Goal: Task Accomplishment & Management: Manage account settings

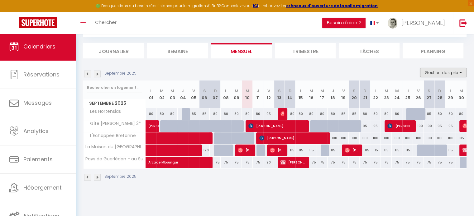
scroll to position [2, 0]
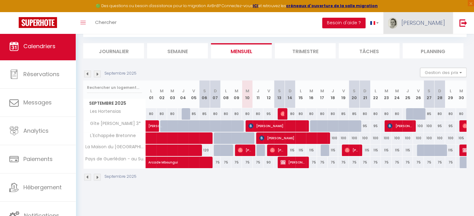
click at [444, 27] on link "[PERSON_NAME]" at bounding box center [417, 23] width 69 height 22
click at [436, 44] on link "Paramètres" at bounding box center [428, 43] width 46 height 11
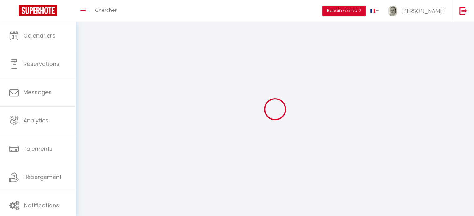
type input "[PERSON_NAME]"
type input "LE BOUDEC"
type input "0757516522"
type input "6 LE DERHOIDEUX"
type input "22600"
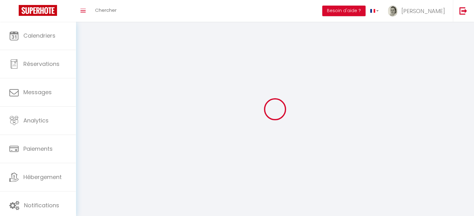
type input "SAINT CARADEC"
type input "hPnMkevdNdPzIwwhgtrQEho8z"
type input "CYcyDp55NP1dU4SLogvNVKAao"
select select "28"
select select "fr"
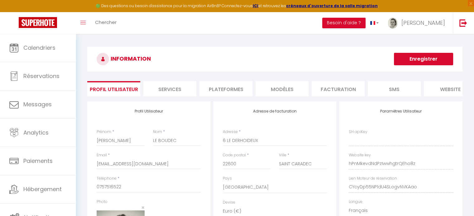
type input "hPnMkevdNdPzIwwhgtrQEho8z"
type input "CYcyDp55NP1dU4SLogvNVKAao"
type input "[URL][DOMAIN_NAME]"
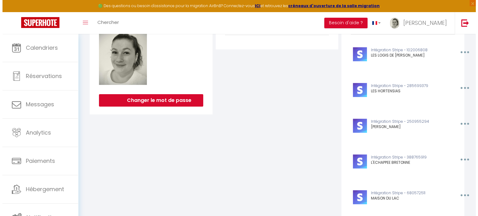
scroll to position [232, 0]
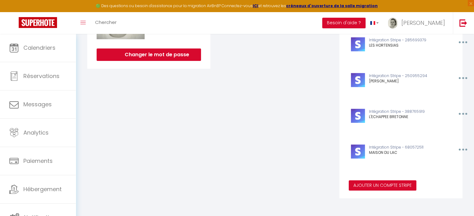
click at [390, 187] on button "Ajouter un compte Stripe" at bounding box center [382, 186] width 68 height 11
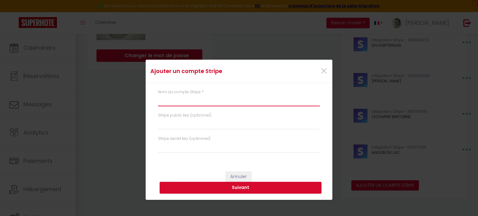
click at [209, 104] on input "text" at bounding box center [239, 100] width 162 height 11
type input "ST YGEAUX"
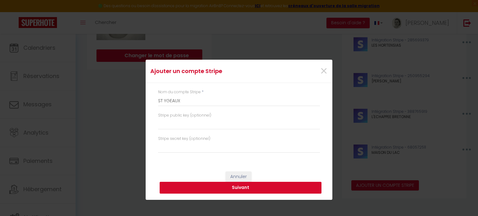
click at [230, 189] on button "Suivant" at bounding box center [241, 188] width 162 height 12
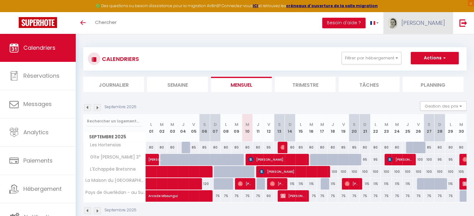
drag, startPoint x: 0, startPoint y: 0, endPoint x: 444, endPoint y: 13, distance: 444.6
click at [444, 13] on link "[PERSON_NAME]" at bounding box center [417, 23] width 69 height 22
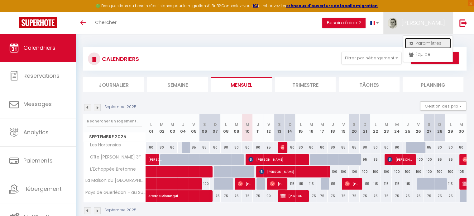
click at [433, 45] on link "Paramètres" at bounding box center [428, 43] width 46 height 11
select select "28"
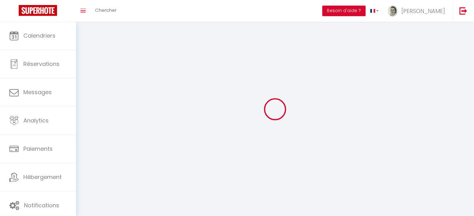
select select "fr"
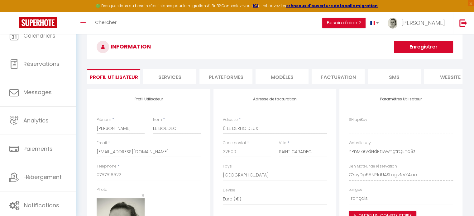
type input "hPnMkevdNdPzIwwhgtrQEho8z"
type input "CYcyDp55NP1dU4SLogvNVKAao"
type input "[URL][DOMAIN_NAME]"
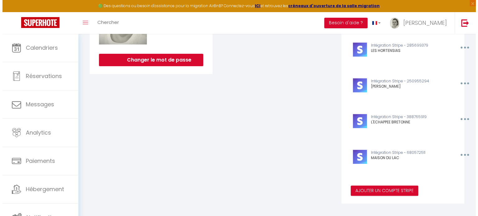
scroll to position [232, 0]
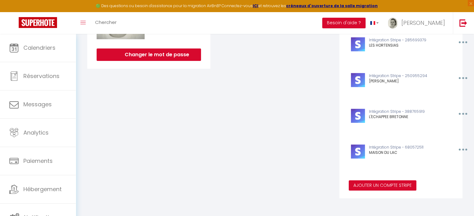
click at [396, 188] on button "Ajouter un compte Stripe" at bounding box center [382, 186] width 68 height 11
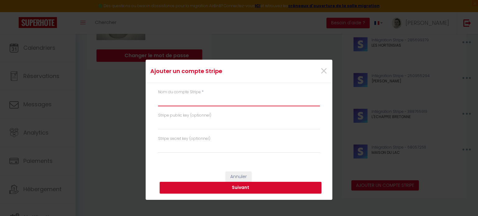
click at [209, 98] on input "text" at bounding box center [239, 100] width 162 height 11
type input "ST YGEAUX"
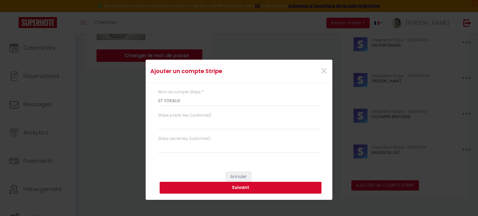
click at [239, 187] on button "Suivant" at bounding box center [241, 188] width 162 height 12
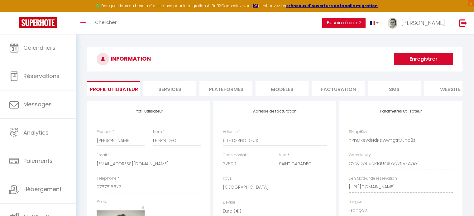
select select "28"
select select "fr"
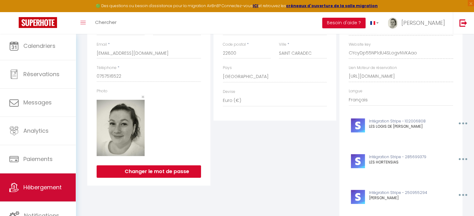
scroll to position [112, 0]
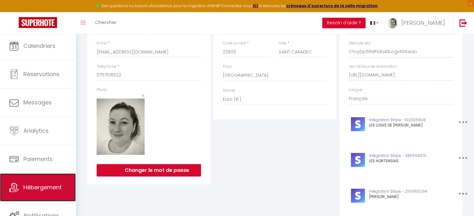
click at [40, 198] on link "Hébergement" at bounding box center [38, 188] width 76 height 28
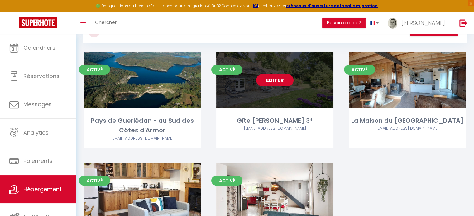
scroll to position [21, 0]
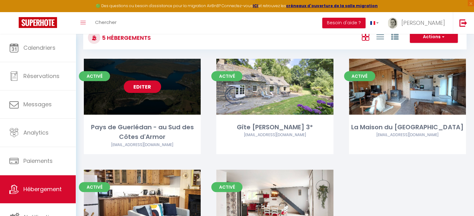
click at [140, 89] on link "Editer" at bounding box center [142, 87] width 37 height 12
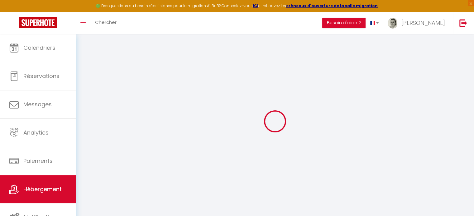
select select
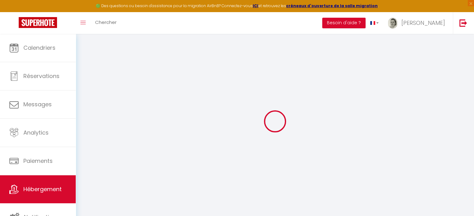
select select
checkbox input "false"
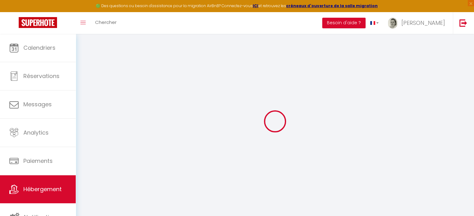
select select
type input "Pays de Guerlédan - au Sud des Côtes d'Armor"
type input "Ana"
select select "houses"
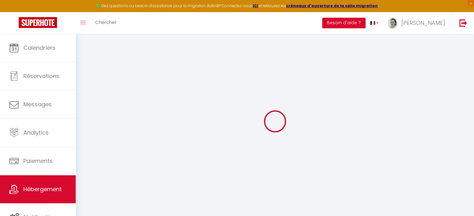
select select "2"
type input "70"
type input "50"
select select
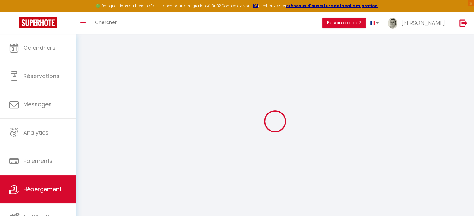
select select
type input "[STREET_ADDRESS]"
type input "22570"
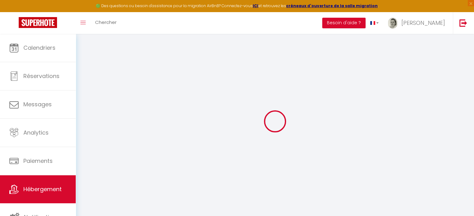
type input "[GEOGRAPHIC_DATA]"
type input "[EMAIL_ADDRESS][DOMAIN_NAME]"
select select
checkbox input "false"
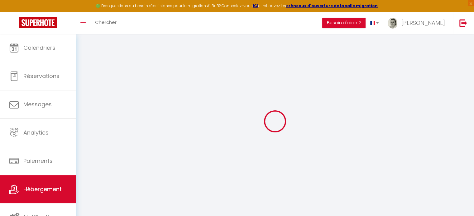
checkbox input "false"
type input "0"
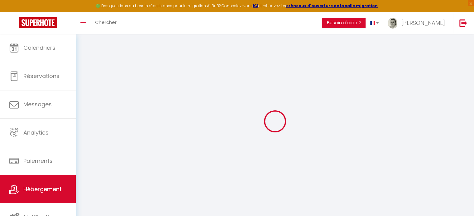
type input "0"
select select
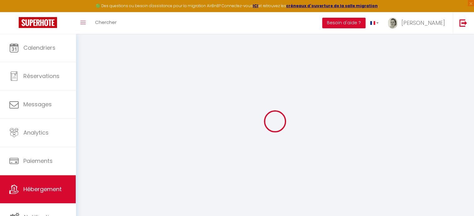
select select
checkbox input "false"
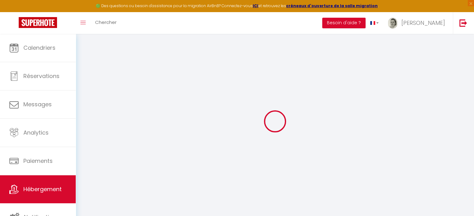
checkbox input "false"
select select
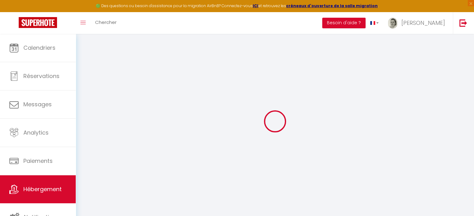
select select
checkbox input "false"
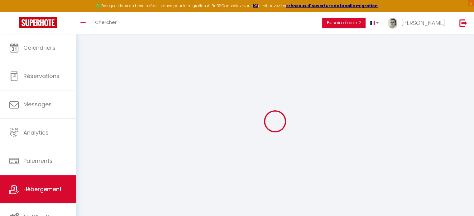
checkbox input "false"
select select
checkbox input "false"
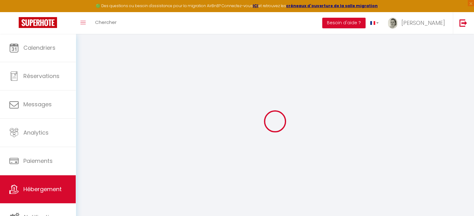
checkbox input "false"
select select "16:00"
select select
select select "10:00"
select select "30"
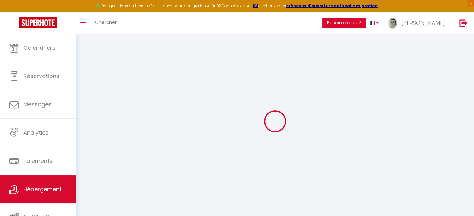
select select "120"
select select
checkbox input "false"
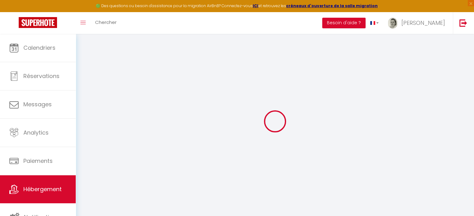
checkbox input "false"
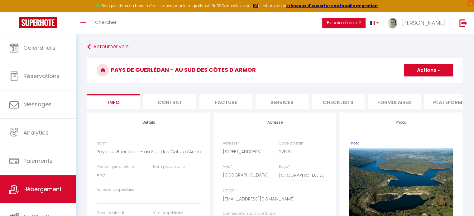
select select
checkbox input "false"
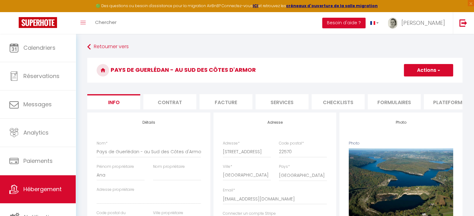
checkbox input "false"
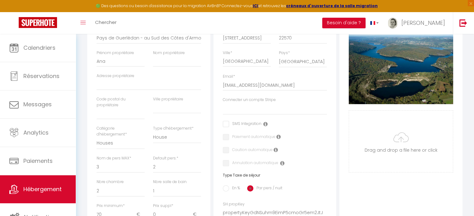
scroll to position [125, 0]
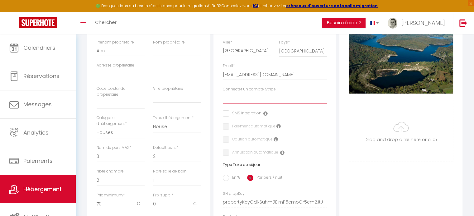
click at [264, 102] on select "LES LOGIS DE [PERSON_NAME] LES HORTENSIAS [PERSON_NAME] L'ECHAPPEE BRETONNE [GE…" at bounding box center [275, 98] width 104 height 12
select select "15983"
click at [223, 97] on select "LES LOGIS DE [PERSON_NAME] LES HORTENSIAS [PERSON_NAME] L'ECHAPPEE BRETONNE [GE…" at bounding box center [275, 98] width 104 height 12
select select
checkbox input "false"
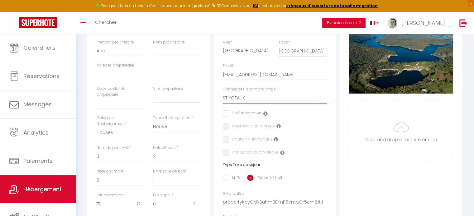
checkbox input "false"
click at [275, 142] on icon at bounding box center [275, 139] width 4 height 5
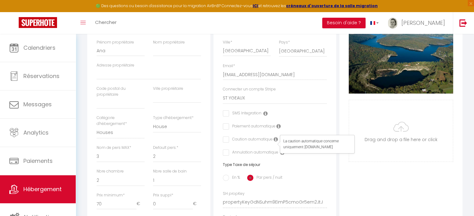
click at [279, 129] on icon at bounding box center [278, 126] width 4 height 5
click at [280, 155] on icon at bounding box center [282, 152] width 4 height 5
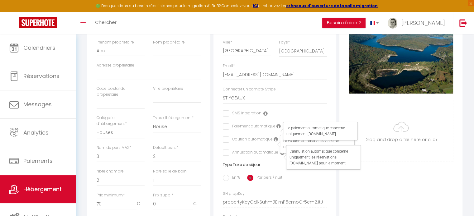
click at [264, 116] on icon at bounding box center [265, 113] width 4 height 5
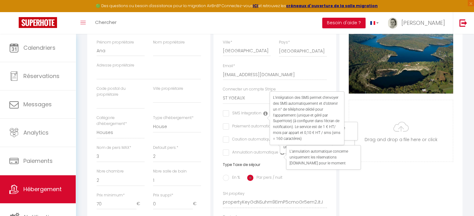
click at [336, 75] on div "Adresse Adresse * [STREET_ADDRESS] [GEOGRAPHIC_DATA] [GEOGRAPHIC_DATA] [GEOGRAP…" at bounding box center [274, 141] width 123 height 306
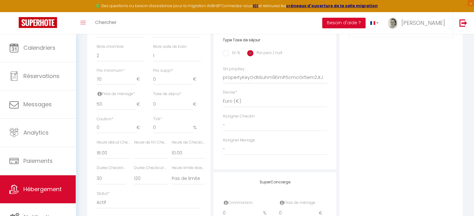
scroll to position [280, 0]
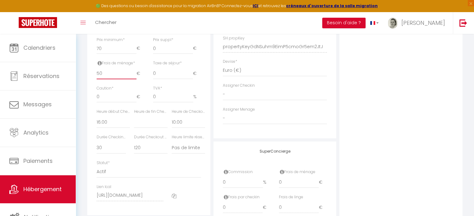
click at [108, 79] on input "50" at bounding box center [117, 73] width 40 height 11
type input "5"
select select
checkbox input "false"
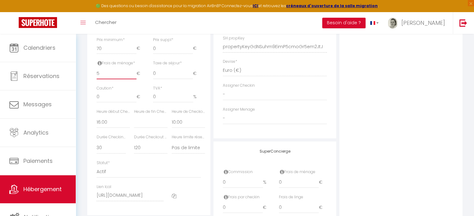
checkbox input "false"
type input "55"
select select
checkbox input "false"
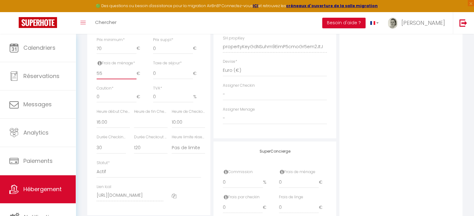
checkbox input "false"
type input "56"
select select
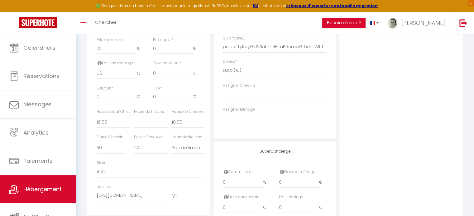
checkbox input "false"
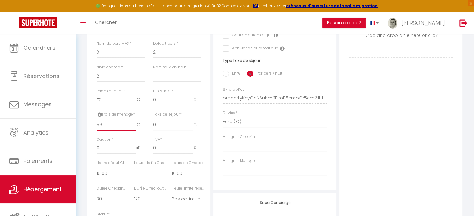
scroll to position [218, 0]
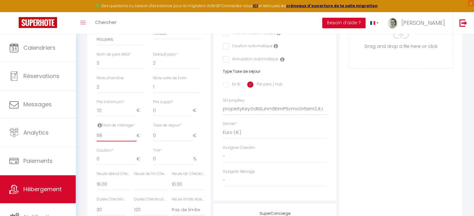
type input "56"
click at [114, 116] on input "70" at bounding box center [117, 110] width 40 height 11
type input "7"
select select
checkbox input "false"
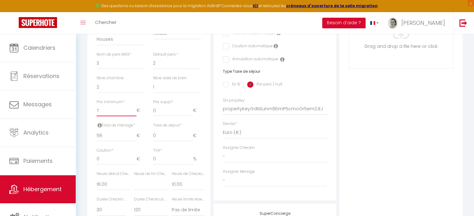
checkbox input "false"
type input "75"
select select
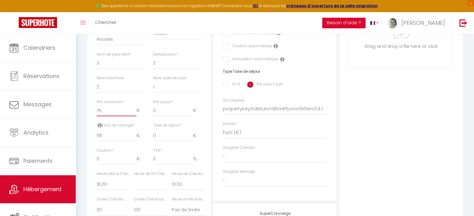
checkbox input "false"
type input "76"
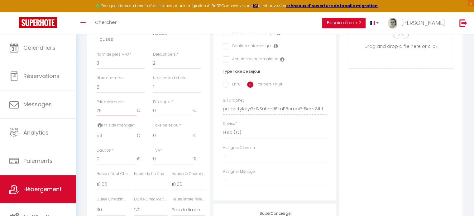
select select
checkbox input "false"
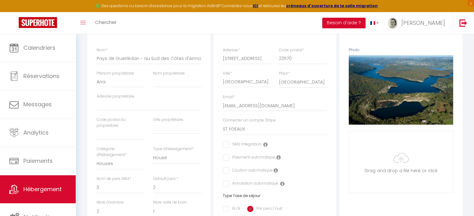
scroll to position [62, 0]
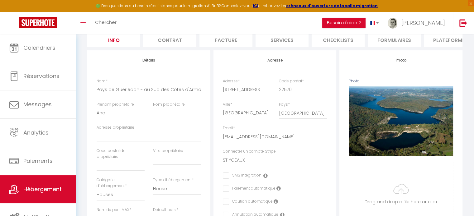
type input "76"
click at [129, 118] on input "Ana" at bounding box center [121, 112] width 48 height 11
type input "An"
select select
checkbox input "false"
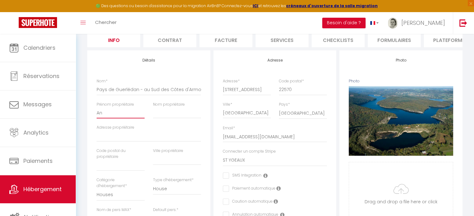
checkbox input "false"
type input "Ann"
select select
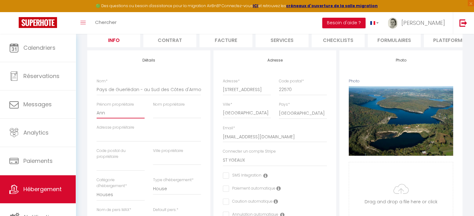
checkbox input "false"
type input "Anni"
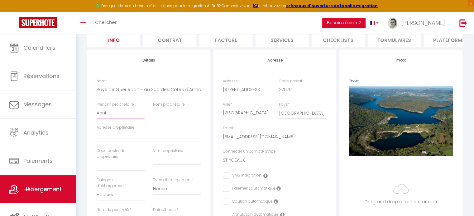
select select
checkbox input "false"
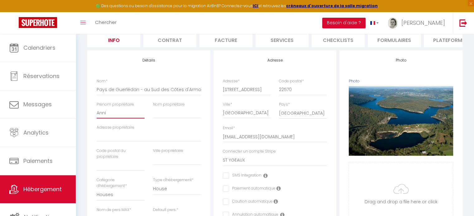
type input "[PERSON_NAME]"
select select
checkbox input "false"
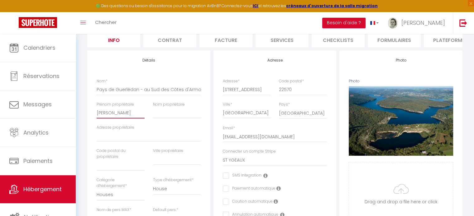
checkbox input "false"
type input "[PERSON_NAME]"
type input "L"
select select
checkbox input "false"
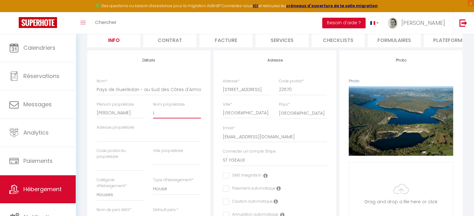
checkbox input "false"
type input "LA"
select select
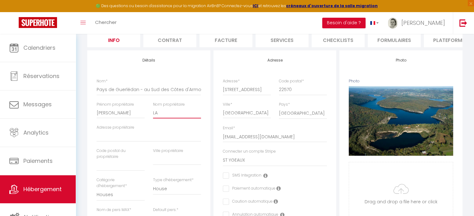
checkbox input "false"
type input "LAB"
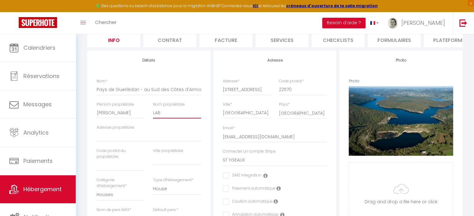
select select
checkbox input "false"
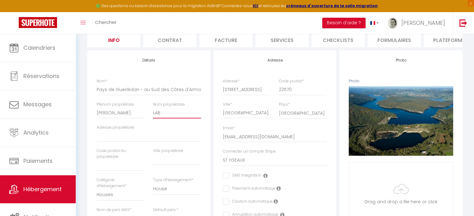
type input "LABA"
select select
checkbox input "false"
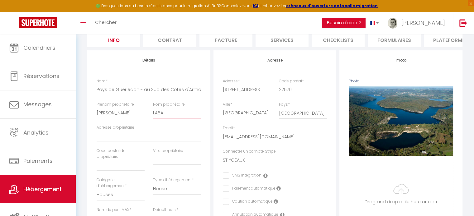
checkbox input "false"
type input "LABAD"
select select
checkbox input "false"
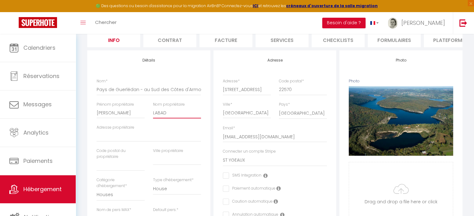
checkbox input "false"
type input "LABADI"
select select
checkbox input "false"
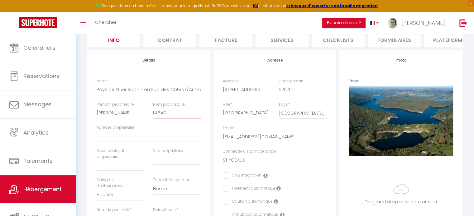
checkbox input "false"
type input "LABADIE"
select select
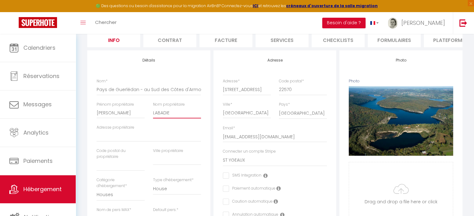
checkbox input "false"
type input "LABADIE"
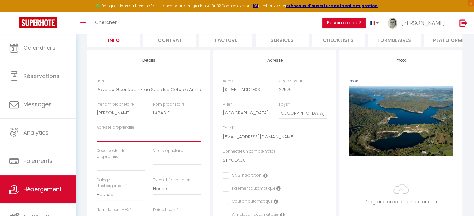
click at [143, 142] on input "Adresse propriétaire" at bounding box center [149, 136] width 104 height 11
type input "1"
select select
checkbox input "false"
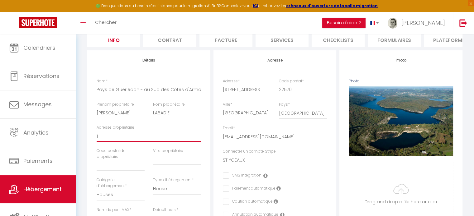
checkbox input "false"
type input "17"
select select
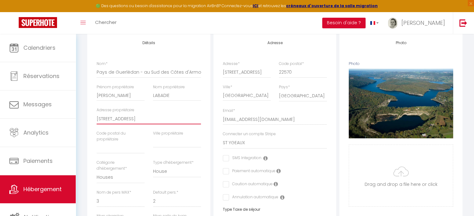
scroll to position [93, 0]
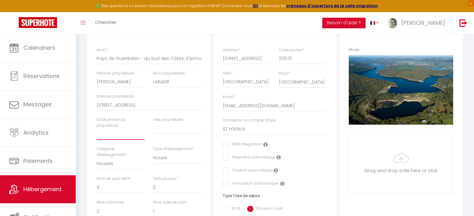
click at [116, 140] on input "text" at bounding box center [121, 134] width 48 height 11
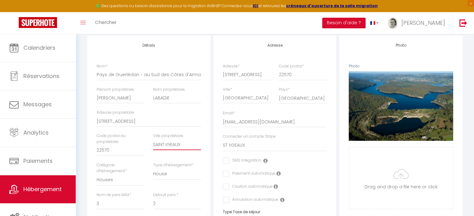
scroll to position [0, 0]
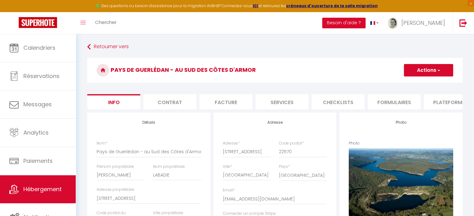
click at [430, 71] on button "Actions" at bounding box center [428, 70] width 49 height 12
click at [404, 85] on input "Enregistrer" at bounding box center [403, 84] width 23 height 6
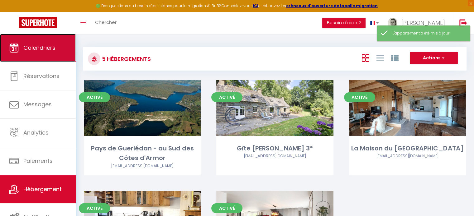
click at [34, 48] on span "Calendriers" at bounding box center [39, 48] width 32 height 8
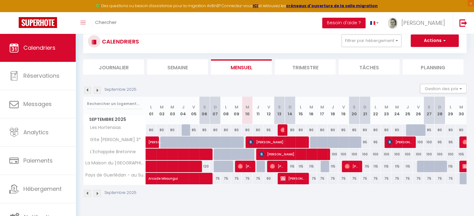
scroll to position [31, 0]
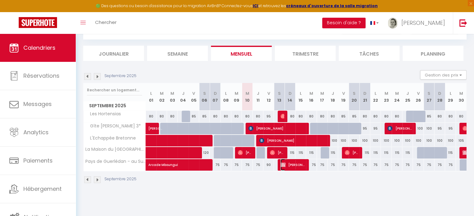
click at [300, 168] on span "[PERSON_NAME]" at bounding box center [292, 165] width 25 height 12
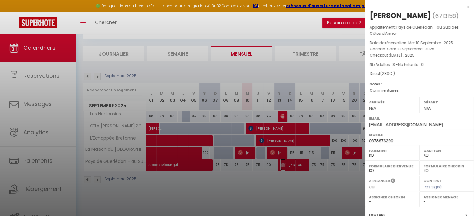
scroll to position [89, 0]
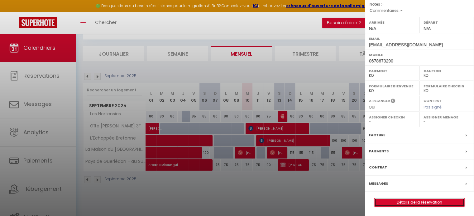
click at [400, 203] on link "Détails de la réservation" at bounding box center [419, 203] width 90 height 8
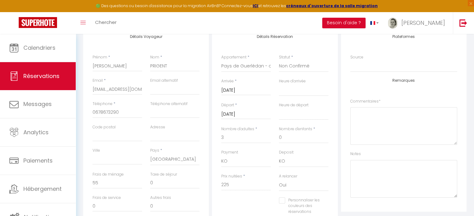
scroll to position [93, 0]
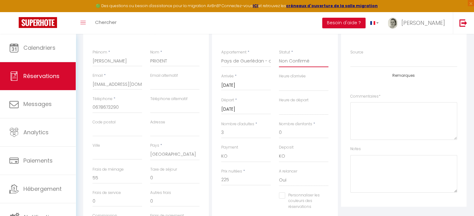
click at [299, 62] on select "Confirmé Non Confirmé [PERSON_NAME] par le voyageur No Show Request" at bounding box center [304, 61] width 50 height 12
click at [279, 55] on select "Confirmé Non Confirmé [PERSON_NAME] par le voyageur No Show Request" at bounding box center [304, 61] width 50 height 12
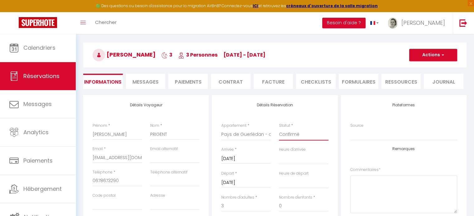
scroll to position [3, 0]
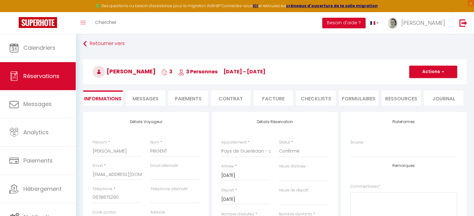
click at [192, 97] on li "Paiements" at bounding box center [188, 98] width 40 height 15
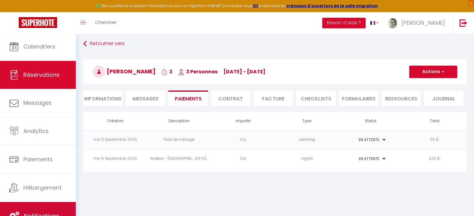
scroll to position [2, 0]
click at [56, 213] on span "Notifications" at bounding box center [41, 216] width 35 height 8
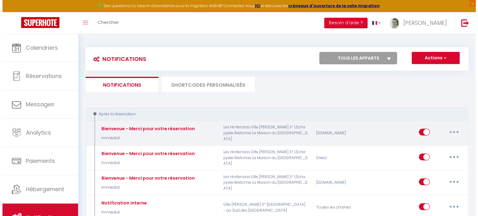
scroll to position [31, 0]
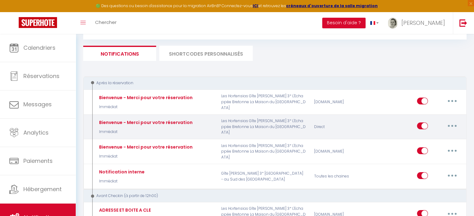
click at [456, 126] on button "button" at bounding box center [451, 126] width 17 height 10
click at [438, 139] on link "Editer" at bounding box center [436, 140] width 46 height 11
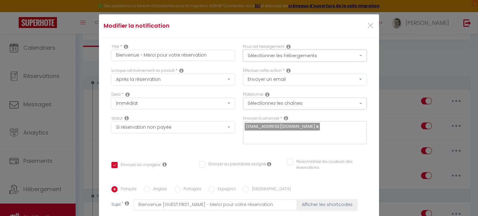
click at [329, 57] on button "Sélectionner les hébergements" at bounding box center [305, 56] width 124 height 12
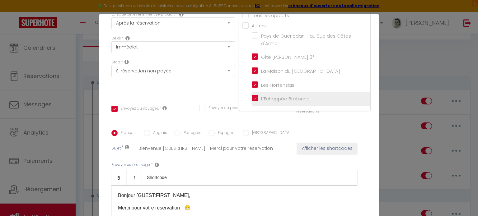
scroll to position [62, 0]
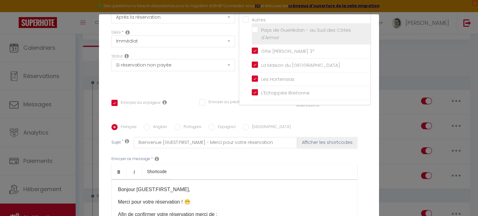
click at [252, 31] on input "Pays de Guerlédan - au Sud des Côtes d'Armor" at bounding box center [311, 34] width 119 height 6
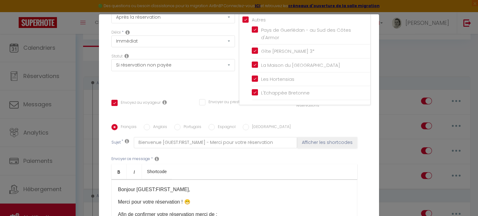
click at [325, 122] on div "Français Anglais Portugais Espagnol Italien Sujet * Bienvenue [GUEST:FIRST_NAME…" at bounding box center [238, 187] width 255 height 144
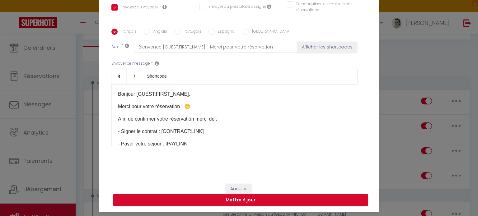
scroll to position [28, 0]
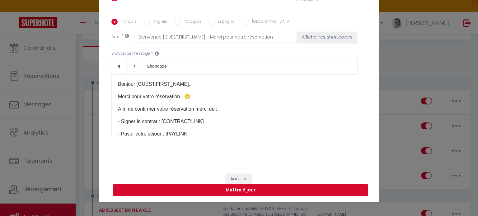
click at [251, 189] on button "Mettre à jour" at bounding box center [240, 191] width 255 height 12
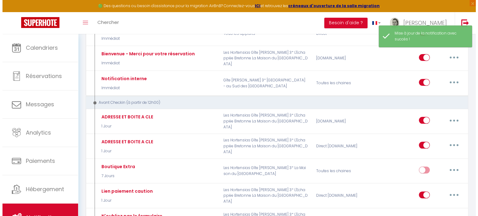
scroll to position [156, 0]
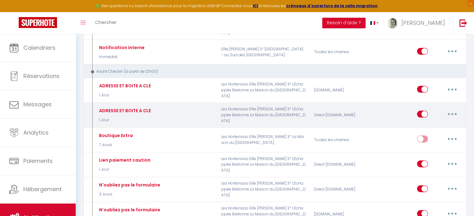
click at [453, 112] on button "button" at bounding box center [451, 114] width 17 height 10
click at [436, 128] on link "Editer" at bounding box center [436, 128] width 46 height 11
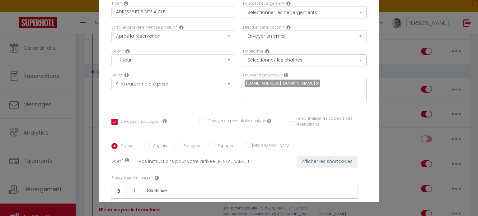
scroll to position [15, 0]
click at [284, 8] on button "Sélectionner les hébergements" at bounding box center [305, 13] width 124 height 12
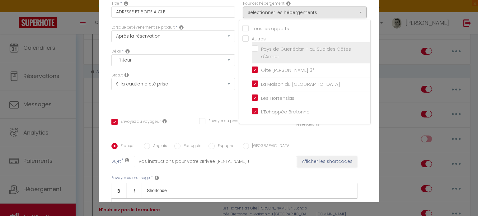
click at [258, 49] on label "Pays de Guerlédan - au Sud des Côtes d'Armor" at bounding box center [312, 52] width 108 height 15
click at [252, 50] on input "Pays de Guerlédan - au Sud des Côtes d'Armor" at bounding box center [311, 53] width 119 height 6
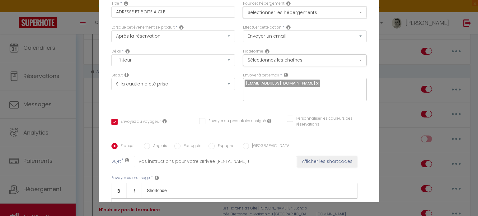
click at [345, 11] on button "Sélectionner les hébergements" at bounding box center [305, 13] width 124 height 12
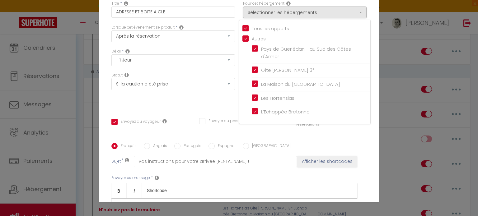
click at [368, 26] on div "Titre * ADRESSE ET BOITE A CLE Pour cet hébergement Sélectionner les hébergemen…" at bounding box center [239, 143] width 280 height 298
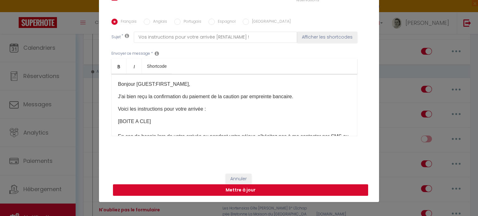
click at [308, 192] on button "Mettre à jour" at bounding box center [240, 191] width 255 height 12
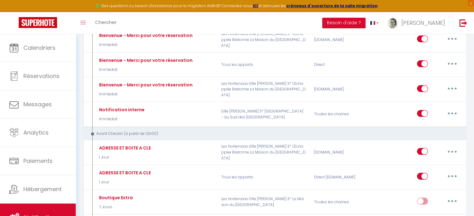
scroll to position [0, 0]
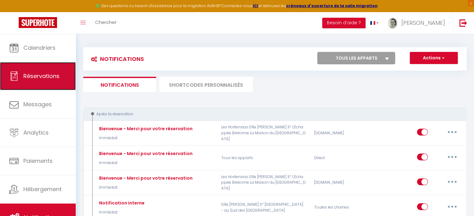
click at [51, 78] on span "Réservations" at bounding box center [41, 76] width 36 height 8
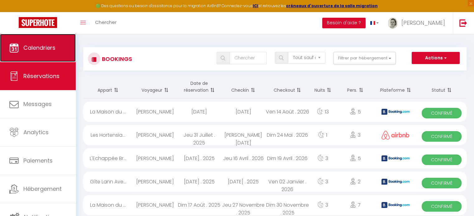
click at [33, 50] on span "Calendriers" at bounding box center [39, 48] width 32 height 8
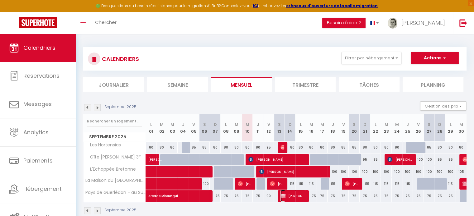
click at [290, 197] on span "[PERSON_NAME]" at bounding box center [292, 196] width 25 height 12
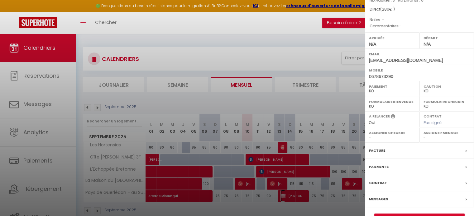
scroll to position [89, 0]
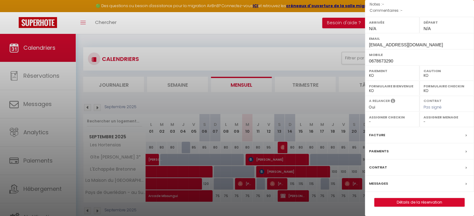
click at [380, 184] on label "Messages" at bounding box center [378, 184] width 19 height 7
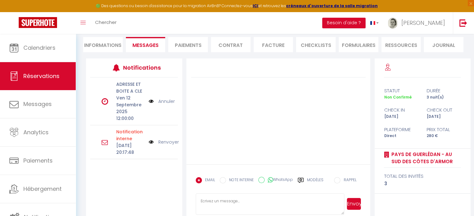
scroll to position [67, 0]
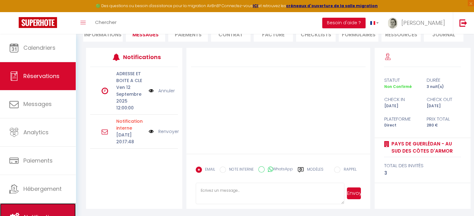
click at [50, 210] on link "Notifications" at bounding box center [38, 218] width 76 height 28
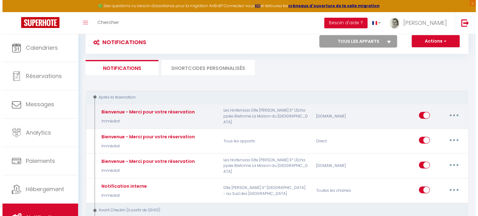
scroll to position [31, 0]
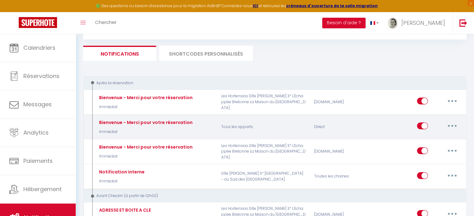
click at [454, 126] on button "button" at bounding box center [451, 126] width 17 height 10
click at [421, 140] on link "Editer" at bounding box center [436, 140] width 46 height 11
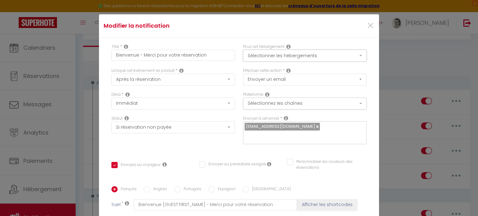
click at [289, 57] on button "Sélectionner les hébergements" at bounding box center [305, 56] width 124 height 12
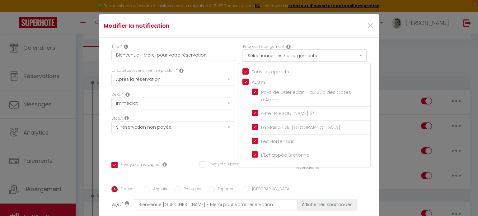
click at [289, 57] on button "Sélectionner les hébergements" at bounding box center [305, 56] width 124 height 12
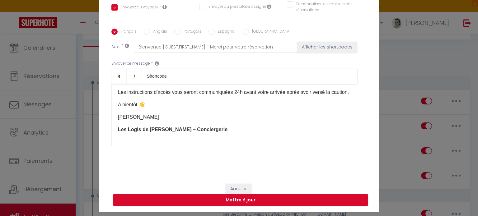
scroll to position [28, 0]
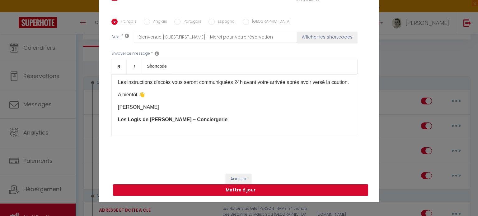
click at [255, 187] on button "Mettre à jour" at bounding box center [240, 191] width 255 height 12
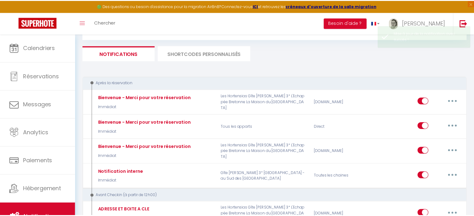
scroll to position [0, 0]
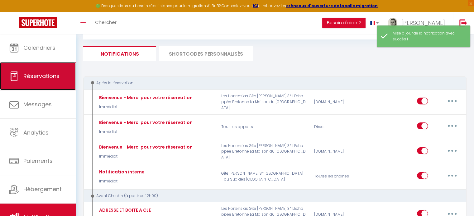
click at [38, 83] on link "Réservations" at bounding box center [38, 76] width 76 height 28
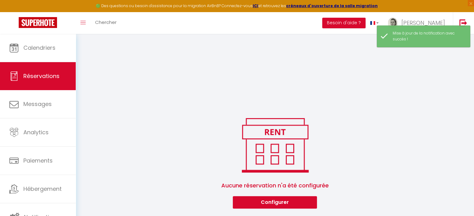
scroll to position [381, 0]
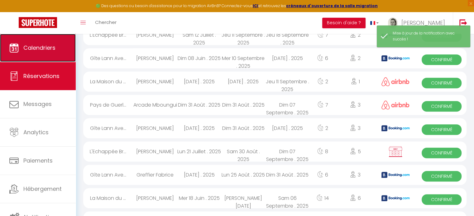
click at [39, 48] on span "Calendriers" at bounding box center [39, 48] width 32 height 8
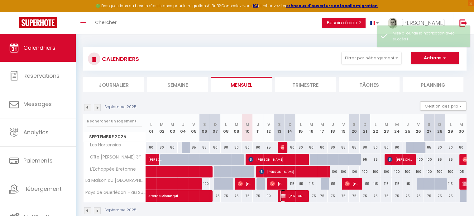
click at [284, 195] on img at bounding box center [282, 196] width 5 height 5
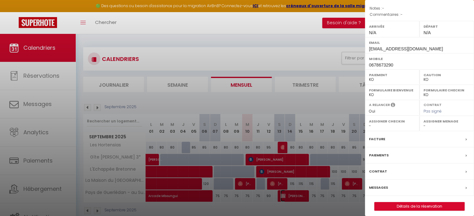
scroll to position [89, 0]
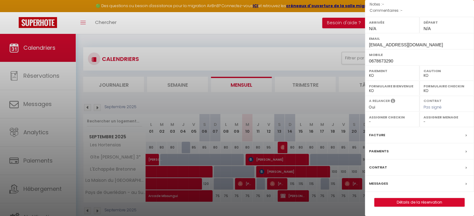
click at [383, 184] on label "Messages" at bounding box center [378, 184] width 19 height 7
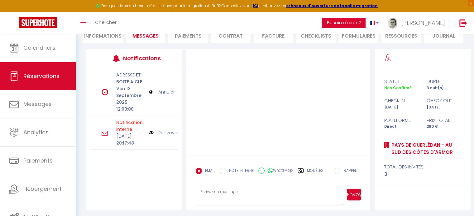
scroll to position [67, 0]
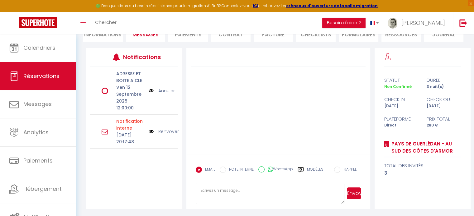
click at [306, 169] on div "Modèles" at bounding box center [310, 173] width 26 height 13
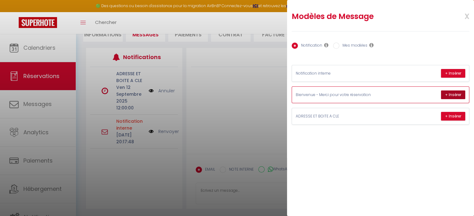
click at [450, 94] on button "+ Insérer" at bounding box center [453, 95] width 24 height 9
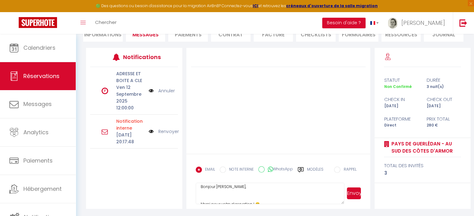
scroll to position [0, 0]
click at [231, 197] on textarea "Bonjour [PERSON_NAME], Merci pour votre réservation ! 😁 Afin de confirmer votre…" at bounding box center [270, 194] width 149 height 22
drag, startPoint x: 324, startPoint y: 191, endPoint x: 199, endPoint y: 199, distance: 124.5
click at [199, 199] on textarea "Bonjour [PERSON_NAME], Merci pour votre réservation ! 😁 Afin de confirmer votre…" at bounding box center [270, 194] width 149 height 22
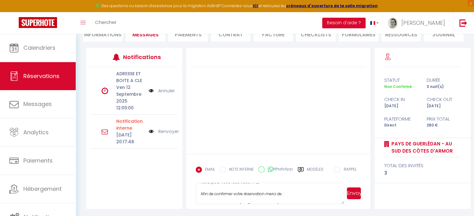
scroll to position [51, 0]
click at [217, 187] on textarea "Bonjour [PERSON_NAME], Merci pour votre réservation ! 😁 Afin de confirmer votre…" at bounding box center [270, 194] width 149 height 22
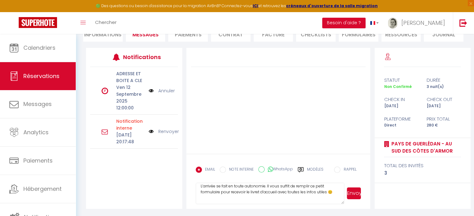
drag, startPoint x: 331, startPoint y: 192, endPoint x: 197, endPoint y: 192, distance: 134.5
click at [197, 192] on textarea "Bonjour [PERSON_NAME], Merci pour votre réservation ! 😁 Afin de confirmer votre…" at bounding box center [270, 194] width 149 height 22
click at [273, 193] on textarea "Bonjour [PERSON_NAME], Merci pour votre réservation ! 😁 Afin de confirmer votre…" at bounding box center [270, 194] width 149 height 22
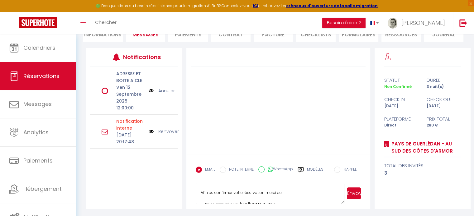
scroll to position [9, 0]
click at [353, 192] on button "Envoyer" at bounding box center [354, 194] width 14 height 12
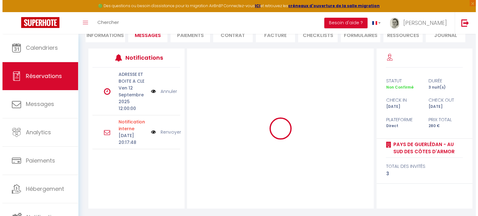
scroll to position [0, 0]
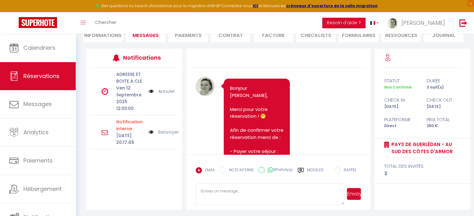
click at [151, 91] on img at bounding box center [151, 91] width 5 height 7
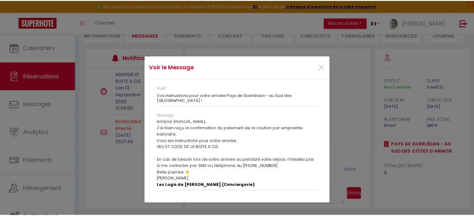
scroll to position [2, 0]
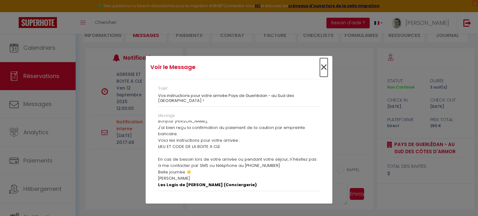
click at [325, 69] on span "×" at bounding box center [324, 67] width 8 height 19
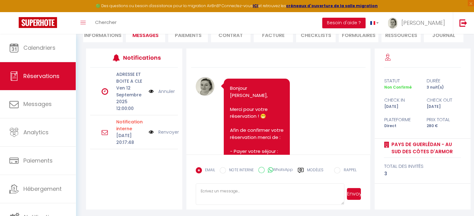
click at [311, 170] on label "Modèles" at bounding box center [315, 173] width 17 height 11
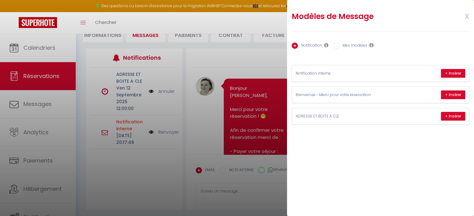
click at [467, 16] on span "x" at bounding box center [459, 15] width 20 height 15
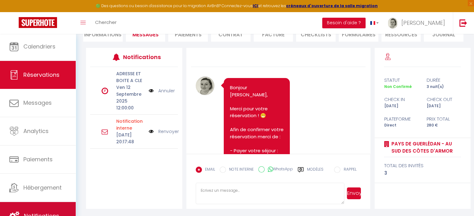
scroll to position [2, 0]
click at [46, 212] on span "Notifications" at bounding box center [41, 216] width 35 height 8
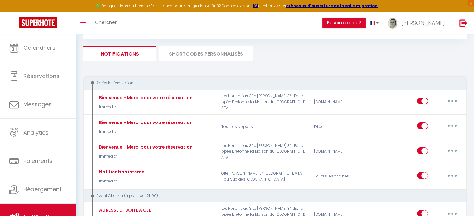
click at [178, 55] on li "SHORTCODES PERSONNALISÉS" at bounding box center [205, 53] width 93 height 15
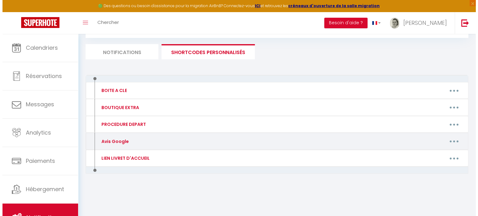
scroll to position [34, 0]
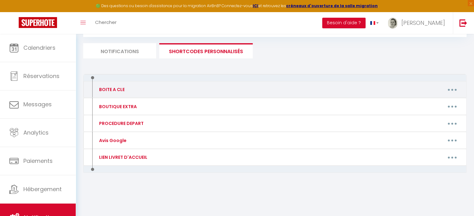
click at [448, 91] on button "button" at bounding box center [451, 90] width 17 height 10
click at [428, 104] on link "Editer" at bounding box center [436, 104] width 46 height 11
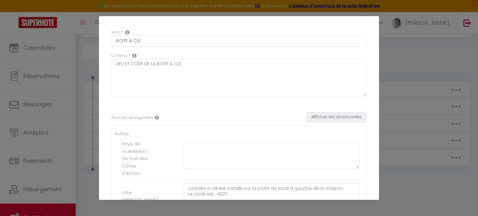
scroll to position [31, 0]
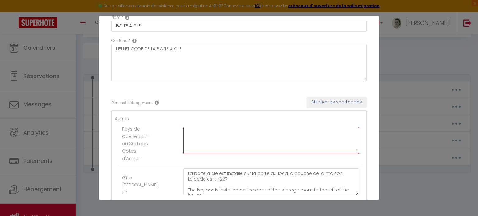
click at [209, 138] on textarea at bounding box center [271, 140] width 176 height 27
drag, startPoint x: 293, startPoint y: 130, endPoint x: 138, endPoint y: 130, distance: 154.8
click at [138, 130] on li "Pays de Guerlédan - au Sud des [GEOGRAPHIC_DATA] La boite à clé se situe au niv…" at bounding box center [240, 143] width 245 height 43
paste textarea "Vous trouverez la boite à clés (noire) fixée sur le chêne centenaire, à droite …"
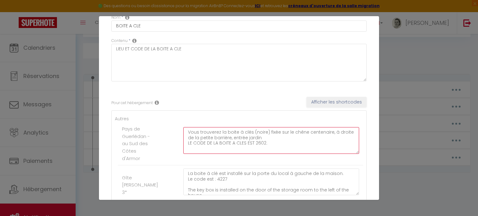
drag, startPoint x: 219, startPoint y: 130, endPoint x: 174, endPoint y: 130, distance: 44.8
click at [174, 130] on li "Pays de Guerlédan - au Sud des [GEOGRAPHIC_DATA] Vous trouverez la boite à clés…" at bounding box center [240, 143] width 245 height 43
click at [222, 132] on textarea "La boite à clés (noire) fixée sur le chêne centenaire, à droite de la petite ba…" at bounding box center [271, 140] width 176 height 27
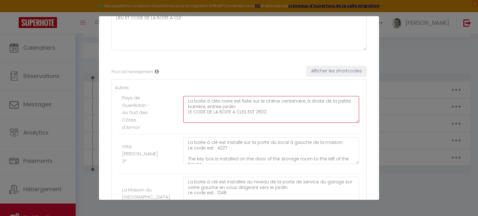
click at [206, 111] on textarea "La boite à clés noire est fixée sur le chêne centenaire, à droite de la petite …" at bounding box center [271, 109] width 176 height 27
drag, startPoint x: 237, startPoint y: 112, endPoint x: 207, endPoint y: 107, distance: 29.9
click at [158, 99] on li "Pays de Guerlédan - au Sud des [GEOGRAPHIC_DATA] La boite à clés noire est fixé…" at bounding box center [240, 112] width 245 height 43
paste textarea "The black key box is attached to the century-old oak, to the right of the small…"
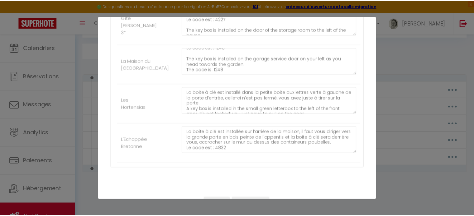
scroll to position [205, 0]
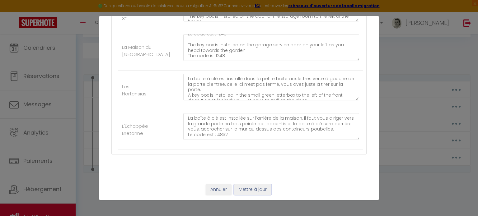
click at [243, 189] on button "Mettre à jour" at bounding box center [252, 190] width 37 height 11
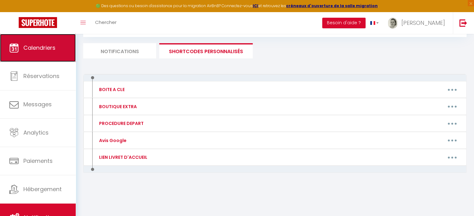
click at [36, 39] on link "Calendriers" at bounding box center [38, 48] width 76 height 28
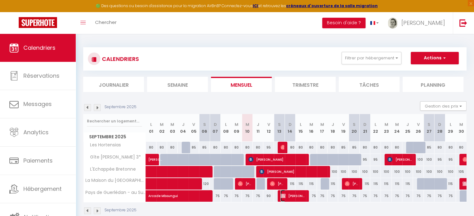
click at [291, 197] on span "[PERSON_NAME]" at bounding box center [292, 196] width 25 height 12
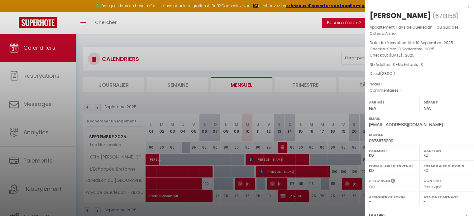
click at [464, 5] on div "x" at bounding box center [417, 6] width 104 height 7
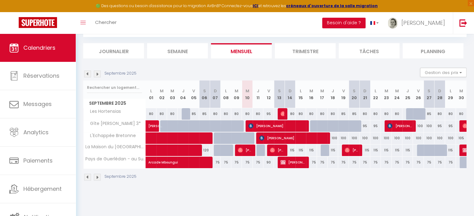
scroll to position [34, 0]
click at [304, 162] on span "[PERSON_NAME]" at bounding box center [292, 163] width 25 height 12
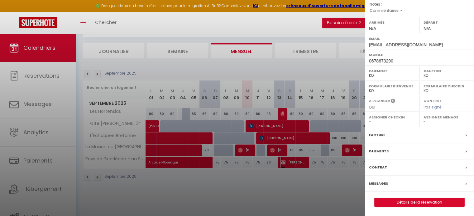
scroll to position [89, 0]
click at [400, 203] on link "Détails de la réservation" at bounding box center [419, 203] width 90 height 8
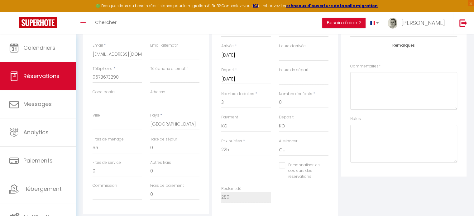
scroll to position [125, 0]
click at [288, 127] on select "OK KO" at bounding box center [304, 126] width 50 height 12
click at [279, 120] on select "OK KO" at bounding box center [304, 126] width 50 height 12
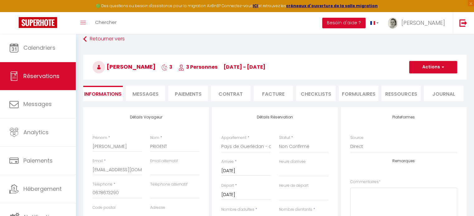
scroll to position [0, 0]
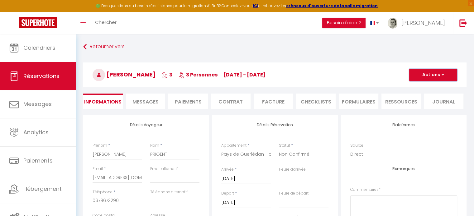
click at [429, 74] on button "Actions" at bounding box center [433, 75] width 48 height 12
click at [424, 88] on link "Enregistrer" at bounding box center [426, 89] width 49 height 8
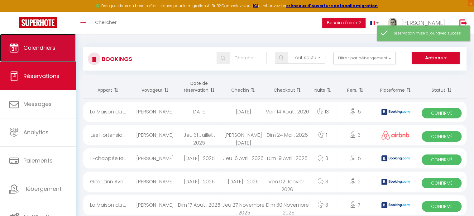
click at [50, 40] on link "Calendriers" at bounding box center [38, 48] width 76 height 28
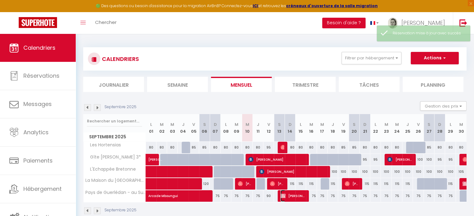
click at [291, 197] on span "[PERSON_NAME]" at bounding box center [292, 196] width 25 height 12
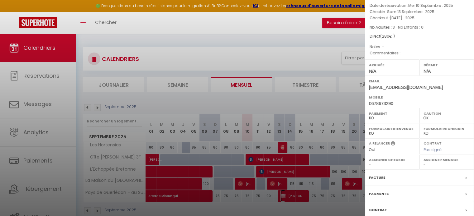
scroll to position [89, 0]
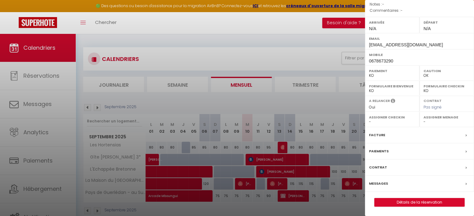
click at [382, 183] on label "Messages" at bounding box center [378, 184] width 19 height 7
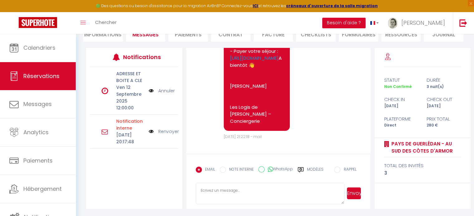
scroll to position [67, 0]
click at [311, 169] on label "Modèles" at bounding box center [315, 172] width 17 height 11
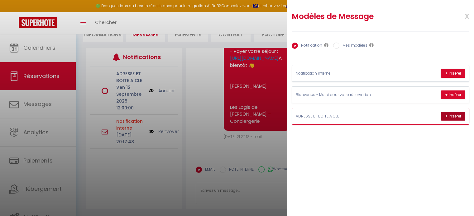
click at [450, 113] on button "+ Insérer" at bounding box center [453, 116] width 24 height 9
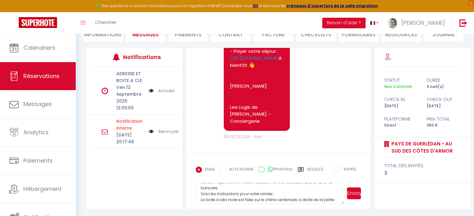
scroll to position [0, 0]
drag, startPoint x: 221, startPoint y: 201, endPoint x: 201, endPoint y: 189, distance: 24.1
click at [201, 189] on textarea "Bonjour [PERSON_NAME], J'ai bien reçu la confirmation du paiement de la caution…" at bounding box center [270, 194] width 149 height 22
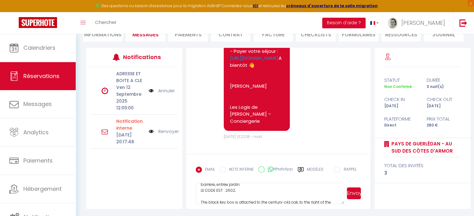
scroll to position [31, 0]
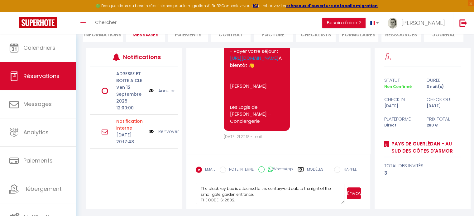
click at [252, 198] on textarea "Voici les instructions pour votre arrivée : La boite à clés noire est fixée sur…" at bounding box center [270, 194] width 149 height 22
click at [353, 190] on button "Envoyer" at bounding box center [354, 194] width 14 height 12
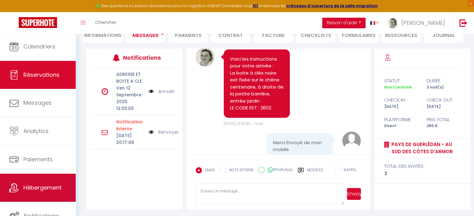
scroll to position [2, 0]
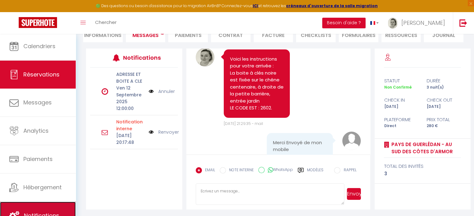
click at [39, 216] on span "Notifications" at bounding box center [41, 216] width 35 height 8
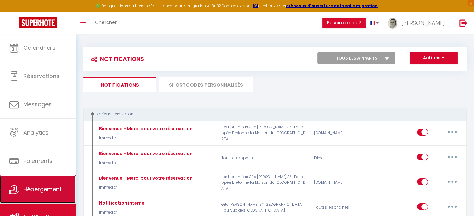
click at [42, 186] on span "Hébergement" at bounding box center [42, 190] width 38 height 8
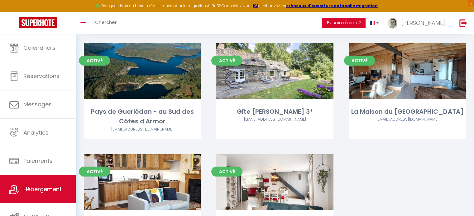
scroll to position [62, 0]
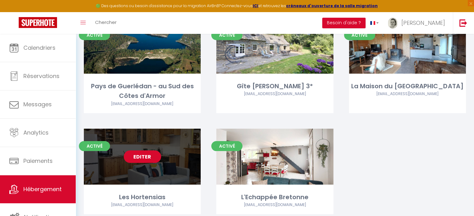
click at [153, 160] on link "Editer" at bounding box center [142, 157] width 37 height 12
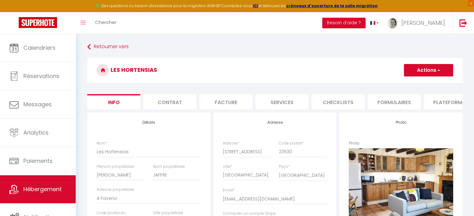
click at [437, 102] on li "Plateformes" at bounding box center [450, 101] width 53 height 15
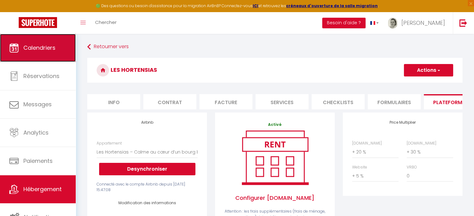
click at [54, 52] on span "Calendriers" at bounding box center [39, 48] width 32 height 8
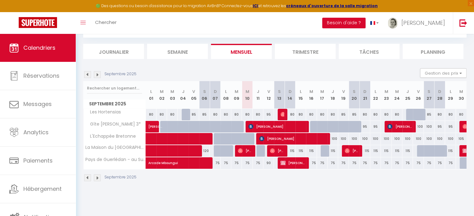
scroll to position [34, 0]
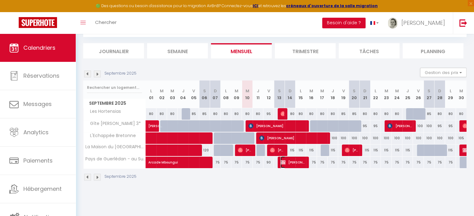
click at [298, 164] on span "[PERSON_NAME]" at bounding box center [292, 163] width 25 height 12
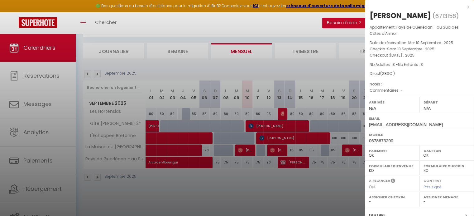
click at [462, 7] on div "x" at bounding box center [417, 6] width 104 height 7
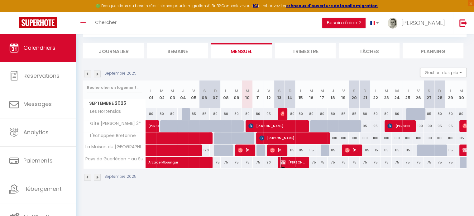
click at [290, 163] on span "[PERSON_NAME]" at bounding box center [292, 163] width 25 height 12
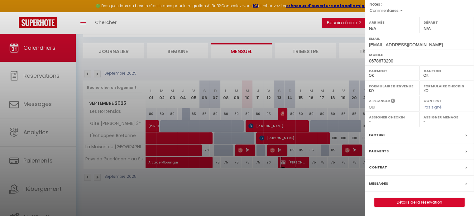
scroll to position [89, 0]
click at [394, 203] on link "Détails de la réservation" at bounding box center [419, 203] width 90 height 8
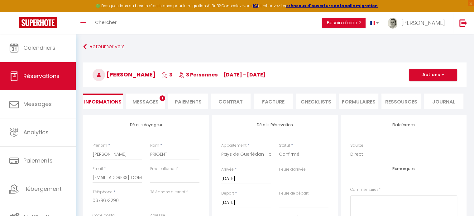
click at [150, 98] on span "Messages" at bounding box center [145, 101] width 26 height 7
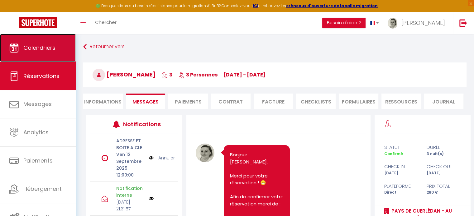
click at [43, 49] on span "Calendriers" at bounding box center [39, 48] width 32 height 8
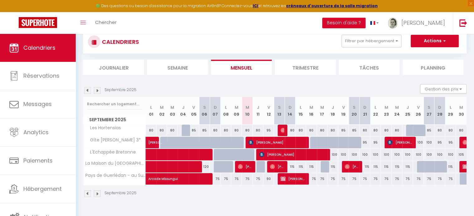
scroll to position [31, 0]
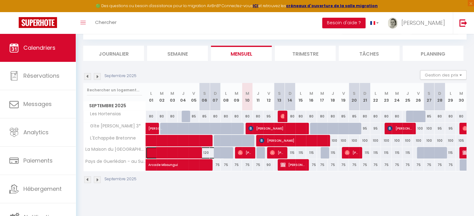
click at [173, 154] on span at bounding box center [188, 153] width 72 height 12
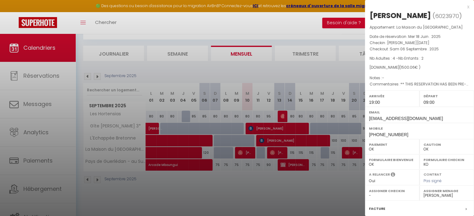
click at [461, 7] on div "x" at bounding box center [417, 6] width 104 height 7
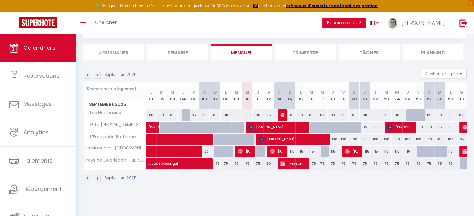
scroll to position [34, 0]
